Goal: Task Accomplishment & Management: Manage account settings

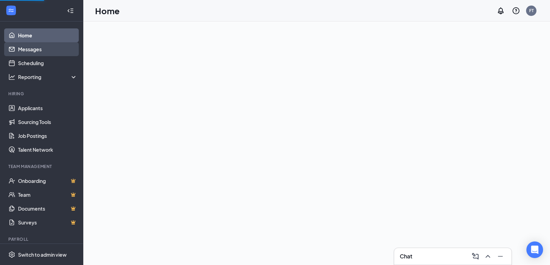
click at [24, 47] on link "Messages" at bounding box center [47, 49] width 59 height 14
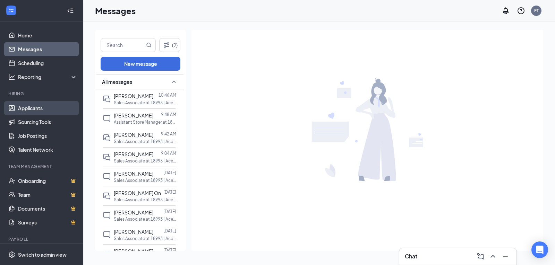
click at [37, 105] on link "Applicants" at bounding box center [47, 108] width 59 height 14
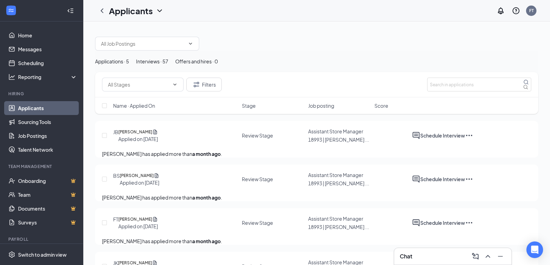
click at [168, 65] on div "Interviews · 57" at bounding box center [152, 62] width 32 height 8
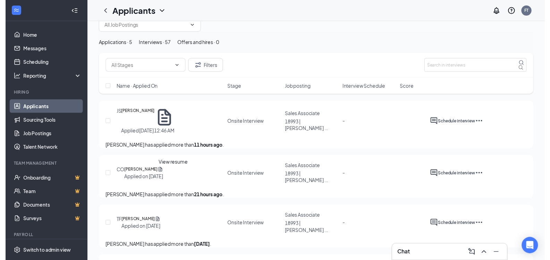
scroll to position [35, 0]
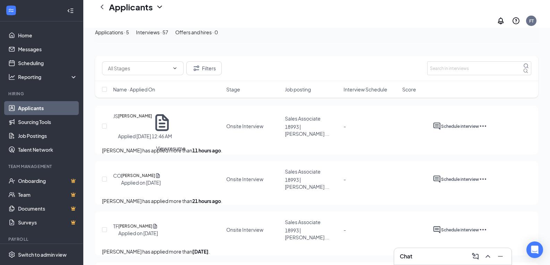
click at [160, 173] on icon "Document" at bounding box center [158, 175] width 4 height 5
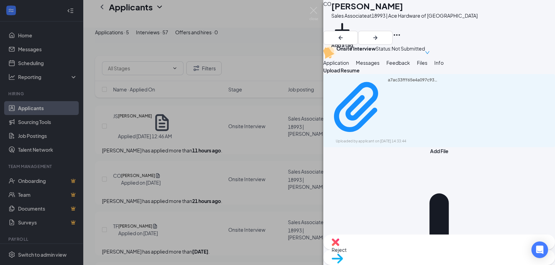
click at [349, 67] on div "Application" at bounding box center [336, 63] width 26 height 8
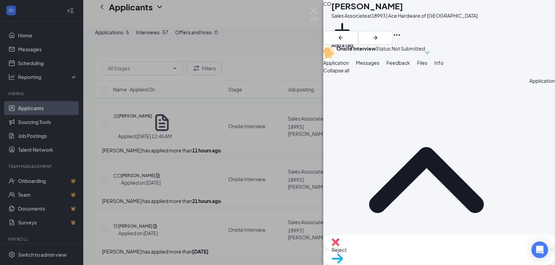
click at [259, 130] on div "CO [PERSON_NAME] Sales Associate at 18993 | Ace Hardware of Vienna Add a tag On…" at bounding box center [277, 132] width 555 height 265
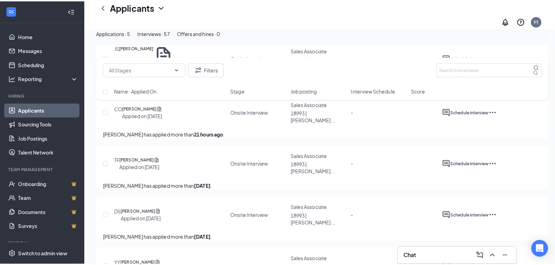
scroll to position [69, 0]
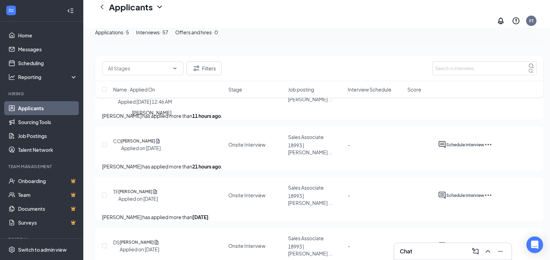
click at [141, 138] on h5 "[PERSON_NAME]" at bounding box center [138, 141] width 34 height 7
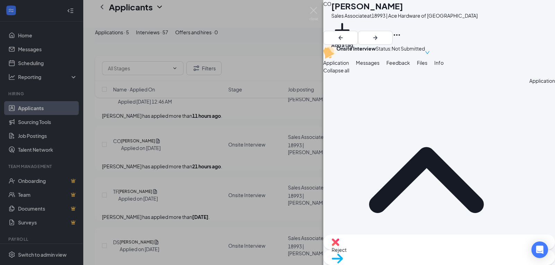
click at [380, 66] on span "Messages" at bounding box center [368, 63] width 24 height 6
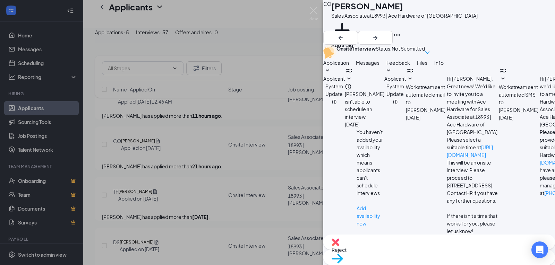
scroll to position [41, 0]
click at [348, 66] on span "Application" at bounding box center [336, 63] width 26 height 6
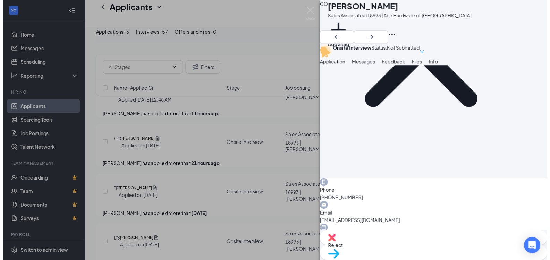
scroll to position [243, 0]
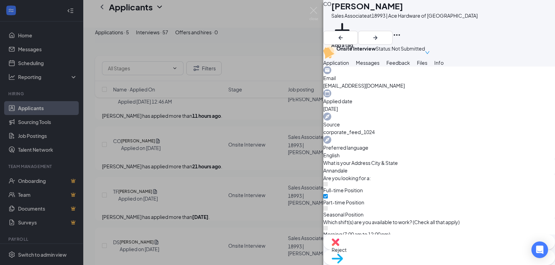
click at [309, 9] on img at bounding box center [313, 14] width 9 height 14
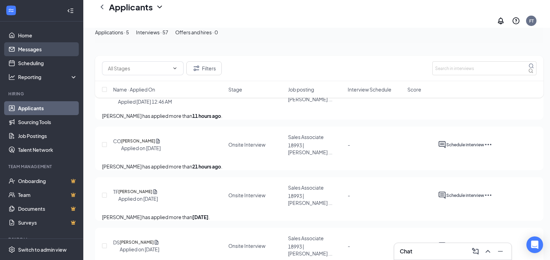
click at [38, 48] on link "Messages" at bounding box center [47, 49] width 59 height 14
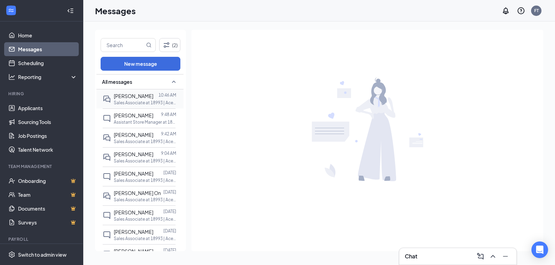
click at [136, 100] on p "Sales Associate at 18993 | Ace Hardware of [GEOGRAPHIC_DATA]" at bounding box center [145, 103] width 62 height 6
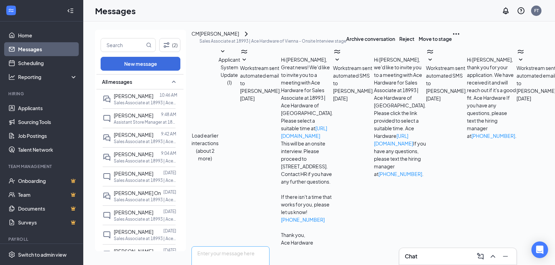
scroll to position [229, 0]
click at [225, 38] on div "[PERSON_NAME]" at bounding box center [219, 34] width 40 height 8
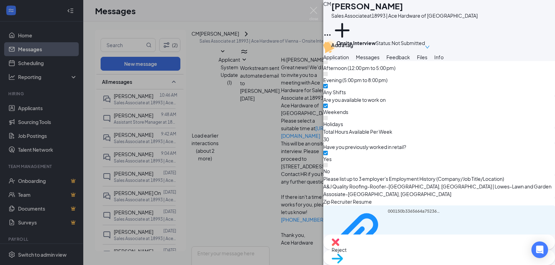
scroll to position [416, 0]
click at [380, 60] on span "Messages" at bounding box center [368, 57] width 24 height 6
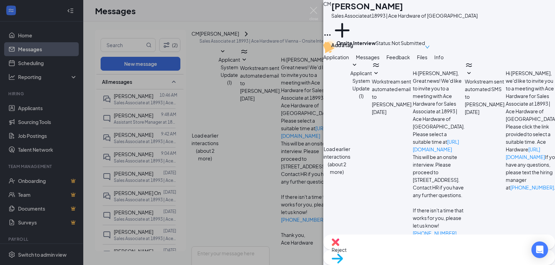
scroll to position [351, 0]
click at [349, 60] on span "Application" at bounding box center [336, 57] width 26 height 6
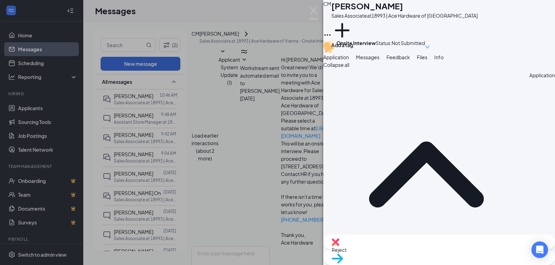
click at [380, 60] on span "Messages" at bounding box center [368, 57] width 24 height 6
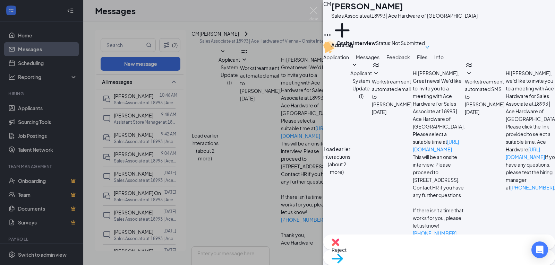
scroll to position [177, 0]
click at [241, 72] on div "[PERSON_NAME] [PERSON_NAME] Sales Associate at 18993 | Ace Hardware of Vienna A…" at bounding box center [277, 132] width 555 height 265
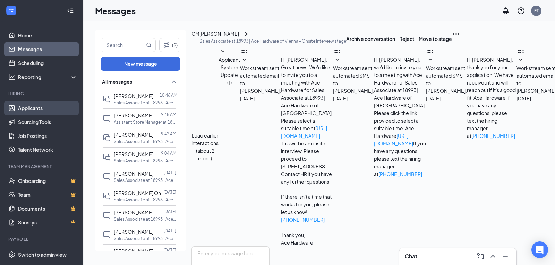
click at [32, 105] on link "Applicants" at bounding box center [47, 108] width 59 height 14
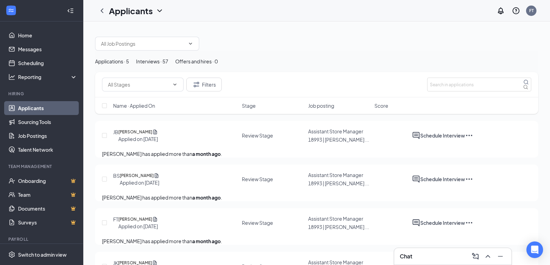
click at [168, 65] on div "Interviews · 57" at bounding box center [152, 62] width 32 height 8
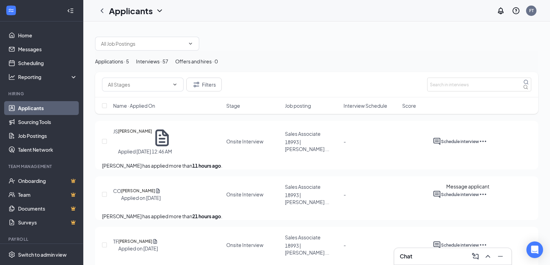
click at [441, 199] on icon "ActiveChat" at bounding box center [437, 194] width 8 height 8
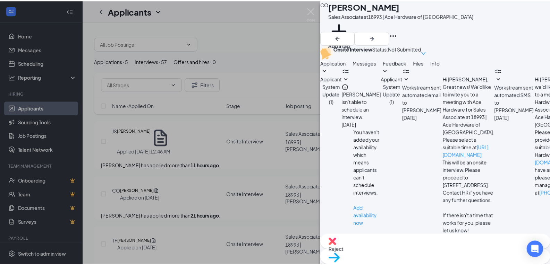
scroll to position [180, 0]
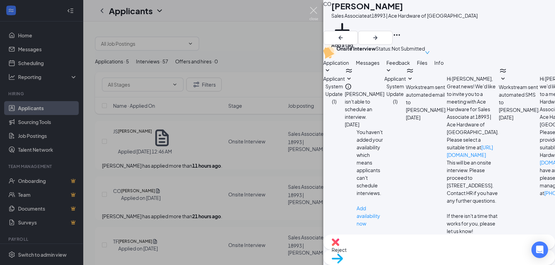
click at [314, 13] on img at bounding box center [313, 14] width 9 height 14
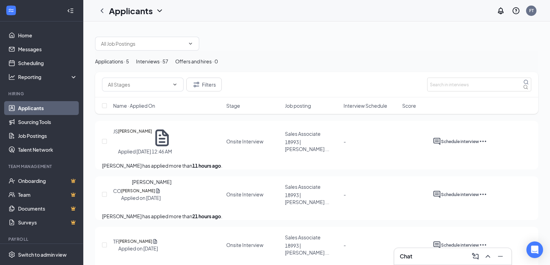
click at [155, 195] on h5 "[PERSON_NAME]" at bounding box center [138, 191] width 34 height 7
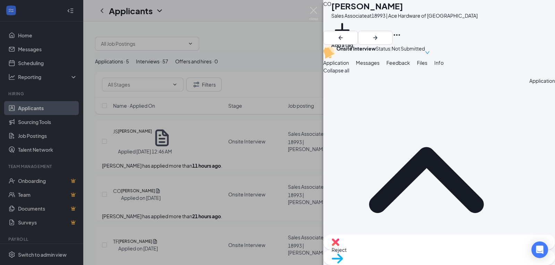
click at [213, 168] on div "CO [PERSON_NAME] Sales Associate at 18993 | Ace Hardware of Vienna Add a tag On…" at bounding box center [277, 132] width 555 height 265
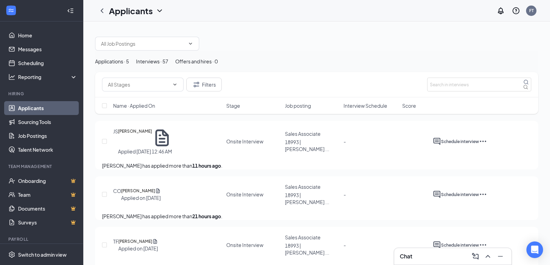
click at [120, 65] on button "Applications · 5" at bounding box center [112, 62] width 34 height 8
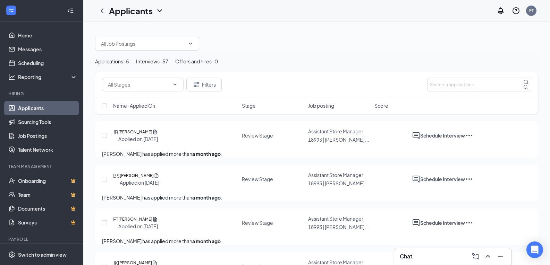
click at [168, 65] on div "Interviews · 57" at bounding box center [152, 62] width 32 height 8
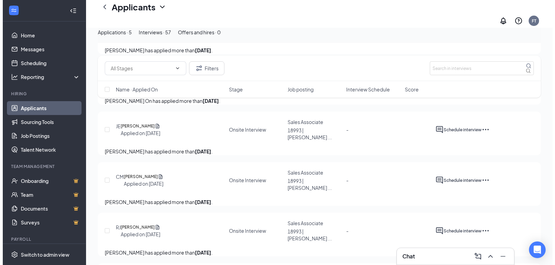
scroll to position [347, 0]
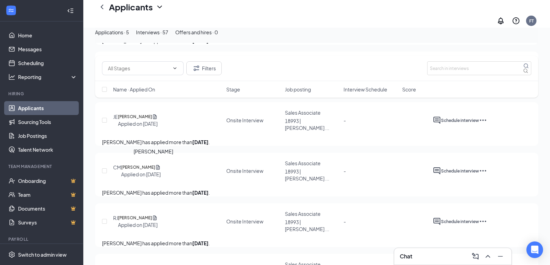
click at [155, 167] on h5 "[PERSON_NAME]" at bounding box center [138, 167] width 34 height 7
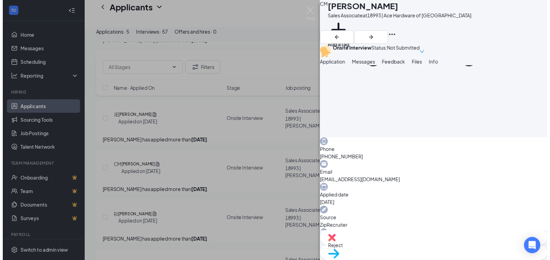
scroll to position [208, 0]
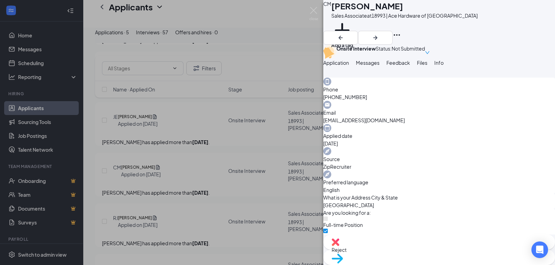
drag, startPoint x: 340, startPoint y: 196, endPoint x: 327, endPoint y: 194, distance: 13.6
click at [327, 194] on div "Collapse all Application Phone [PHONE_NUMBER] Email [EMAIL_ADDRESS][DOMAIN_NAME…" at bounding box center [439, 151] width 232 height 168
click at [313, 10] on img at bounding box center [313, 14] width 9 height 14
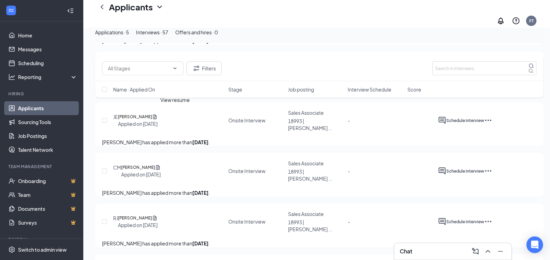
click at [157, 115] on icon "Document" at bounding box center [155, 116] width 6 height 7
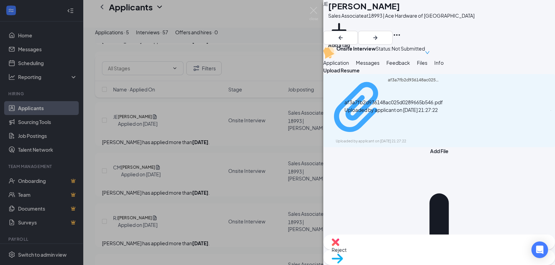
click at [416, 139] on div "Uploaded by applicant on [DATE] 21:27:22" at bounding box center [388, 142] width 104 height 6
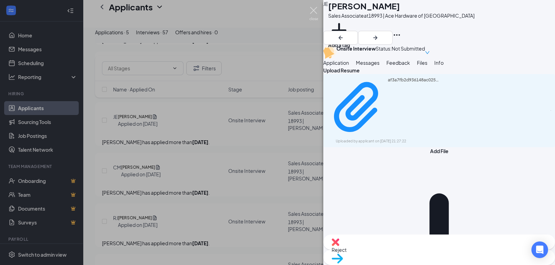
click at [315, 9] on img at bounding box center [313, 14] width 9 height 14
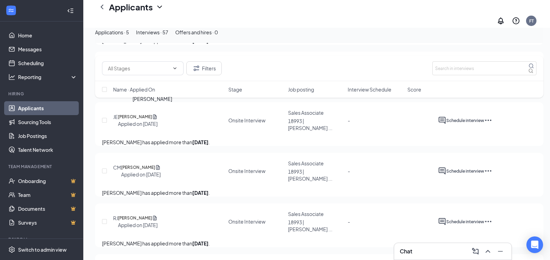
click at [142, 116] on h5 "[PERSON_NAME]" at bounding box center [135, 116] width 34 height 7
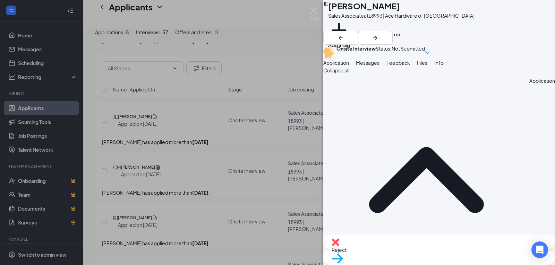
click at [400, 251] on span "Reject" at bounding box center [439, 250] width 215 height 8
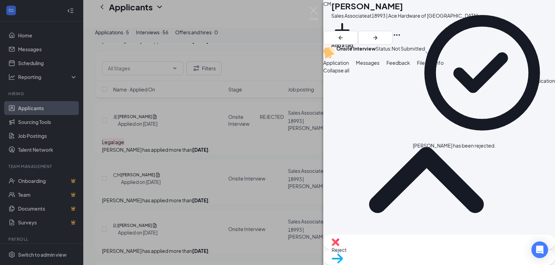
click at [309, 8] on div "[PERSON_NAME] [PERSON_NAME] Sales Associate at 18993 | Ace Hardware of Vienna A…" at bounding box center [277, 132] width 555 height 265
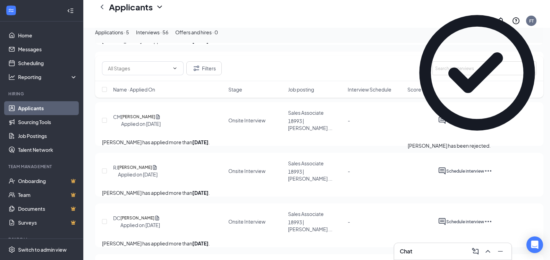
scroll to position [416, 0]
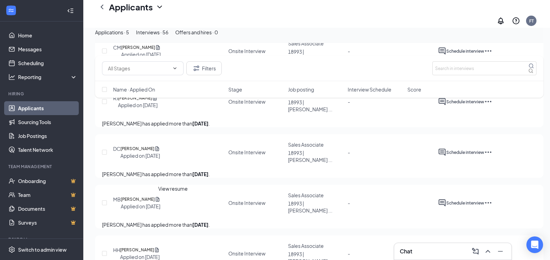
click at [160, 202] on icon "Document" at bounding box center [158, 199] width 4 height 5
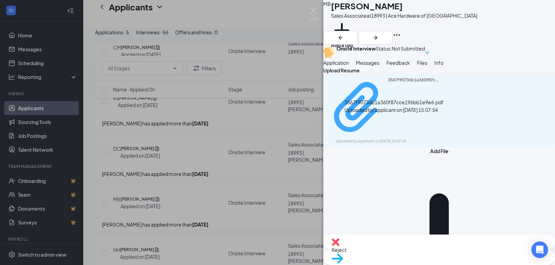
click at [440, 121] on div "3567f9073dc1a360f87cce196bb1e9e6.pdf" at bounding box center [414, 107] width 52 height 60
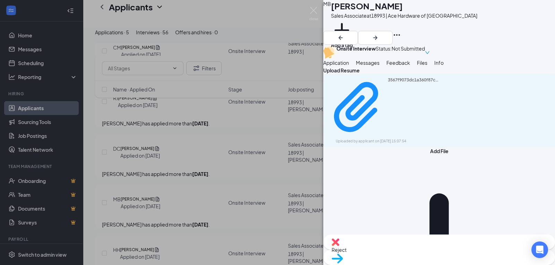
click at [189, 126] on div "MB [PERSON_NAME] Sales Associate at 18993 | Ace Hardware of Vienna Add a tag On…" at bounding box center [277, 132] width 555 height 265
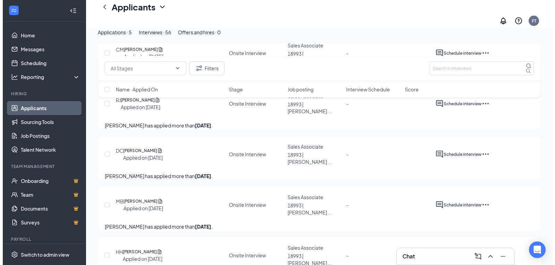
scroll to position [451, 0]
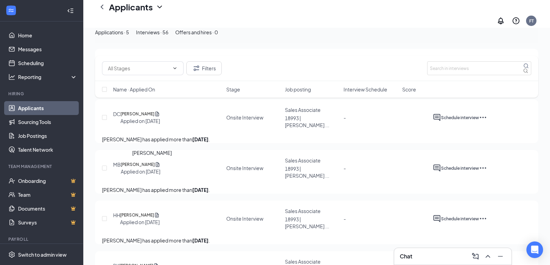
click at [152, 168] on h5 "[PERSON_NAME]" at bounding box center [138, 164] width 34 height 7
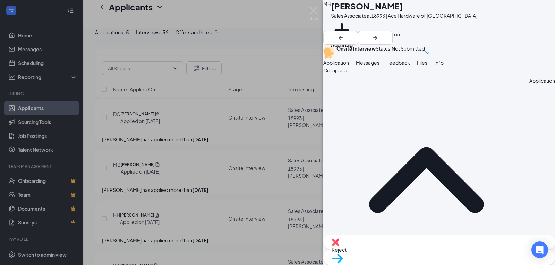
drag, startPoint x: 391, startPoint y: 142, endPoint x: 323, endPoint y: 138, distance: 68.4
click at [324, 138] on div "Collapse all Application Phone [PHONE_NUMBER] Email [EMAIL_ADDRESS][DOMAIN_NAME…" at bounding box center [439, 151] width 232 height 168
click at [312, 10] on img at bounding box center [313, 14] width 9 height 14
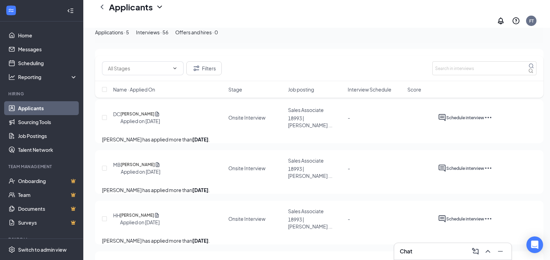
scroll to position [486, 0]
